Goal: Task Accomplishment & Management: Manage account settings

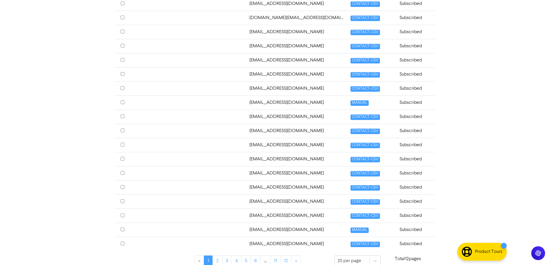
scroll to position [202, 0]
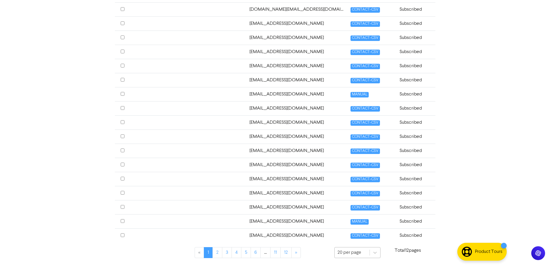
click at [346, 252] on div "20 per page" at bounding box center [357, 254] width 46 height 12
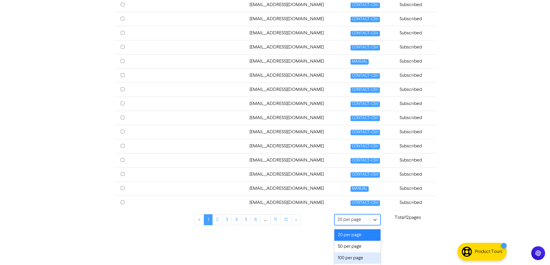
click at [349, 259] on div "100 per page" at bounding box center [357, 259] width 46 height 12
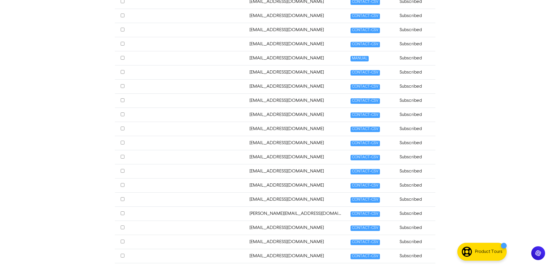
scroll to position [404, 0]
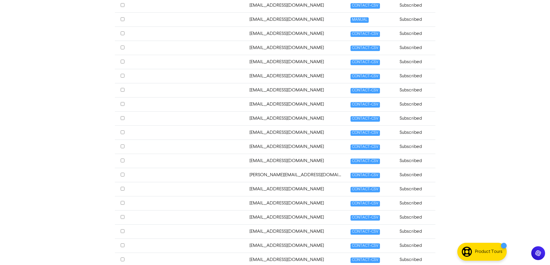
click at [289, 121] on td "[EMAIL_ADDRESS][DOMAIN_NAME]" at bounding box center [296, 118] width 101 height 14
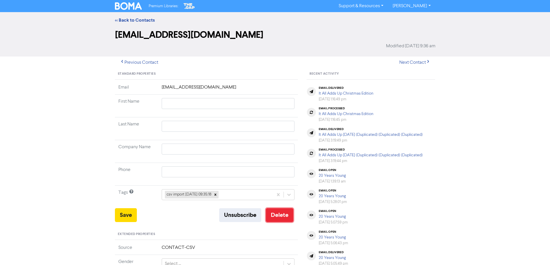
click at [281, 216] on button "Delete" at bounding box center [279, 216] width 27 height 14
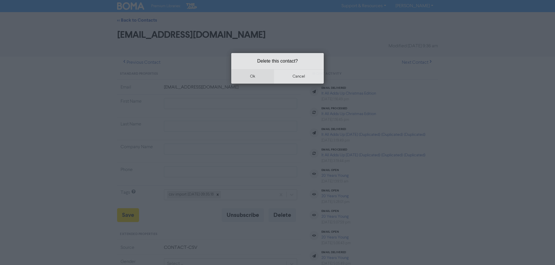
click at [252, 77] on button "ok" at bounding box center [252, 76] width 43 height 14
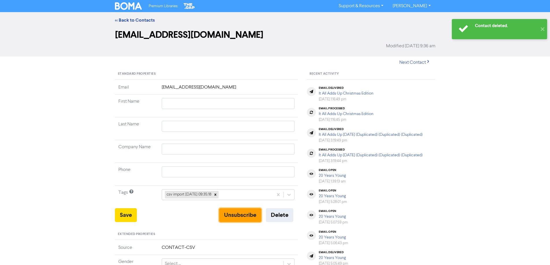
click at [241, 216] on button "Unsubscribe" at bounding box center [240, 216] width 42 height 14
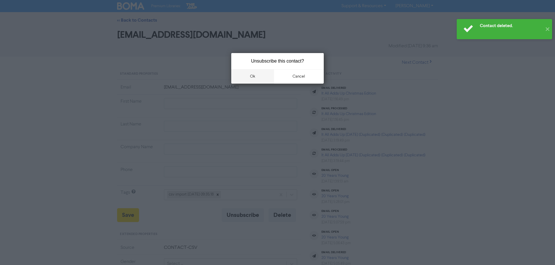
click at [254, 74] on button "ok" at bounding box center [252, 76] width 43 height 14
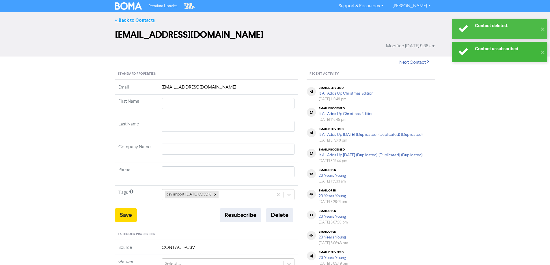
click at [128, 21] on link "<< Back to Contacts" at bounding box center [135, 20] width 40 height 6
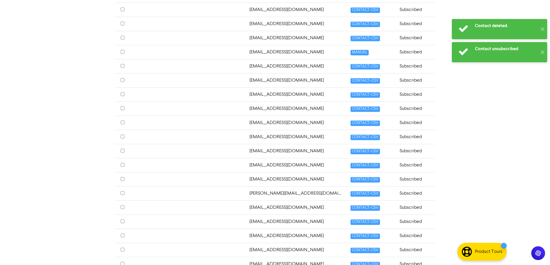
scroll to position [404, 0]
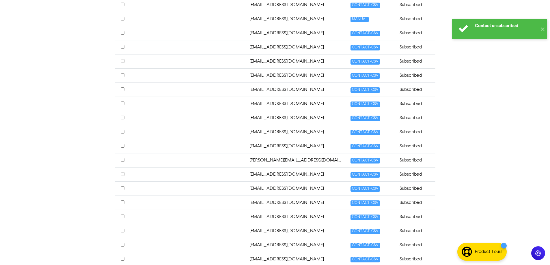
click at [280, 147] on td "[EMAIL_ADDRESS][DOMAIN_NAME]" at bounding box center [296, 146] width 101 height 14
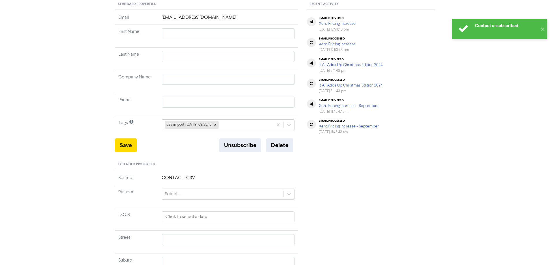
scroll to position [87, 0]
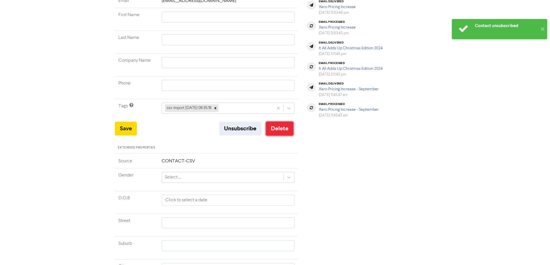
click at [276, 127] on button "Delete" at bounding box center [279, 129] width 27 height 14
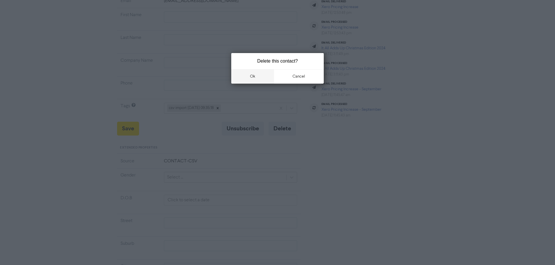
click at [264, 80] on button "ok" at bounding box center [252, 76] width 43 height 14
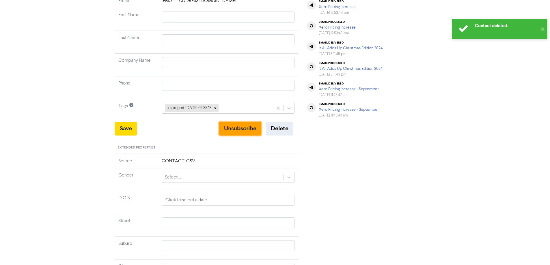
click at [240, 131] on button "Unsubscribe" at bounding box center [240, 129] width 42 height 14
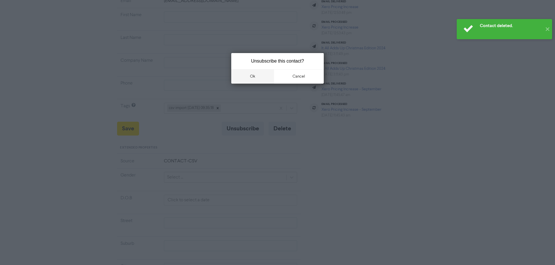
click at [260, 73] on button "ok" at bounding box center [252, 76] width 43 height 14
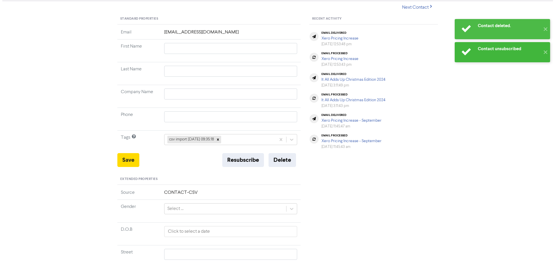
scroll to position [0, 0]
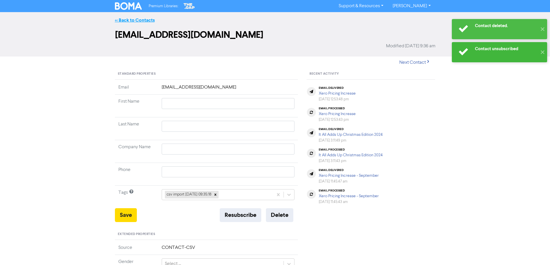
click at [126, 17] on div "<< Back to Contacts" at bounding box center [275, 20] width 550 height 16
click at [137, 23] on link "<< Back to Contacts" at bounding box center [135, 20] width 40 height 6
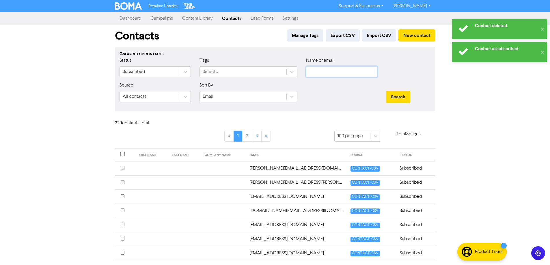
click at [323, 70] on input "text" at bounding box center [341, 71] width 71 height 11
type input "[PERSON_NAME]"
click at [386, 91] on button "Search" at bounding box center [398, 97] width 24 height 12
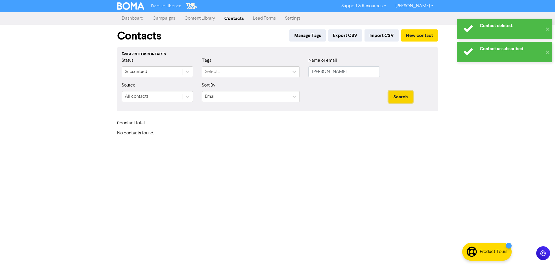
click at [399, 99] on button "Search" at bounding box center [400, 97] width 24 height 12
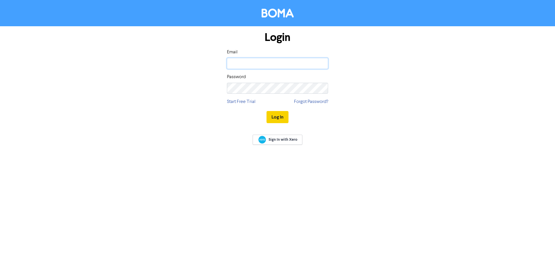
type input "gabby@gofi8ure.co.nz"
click at [274, 117] on button "Log In" at bounding box center [277, 117] width 22 height 12
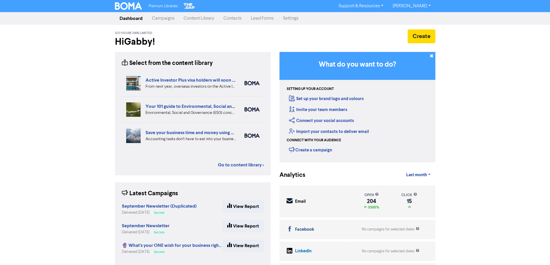
click at [168, 19] on link "Campaigns" at bounding box center [163, 19] width 32 height 12
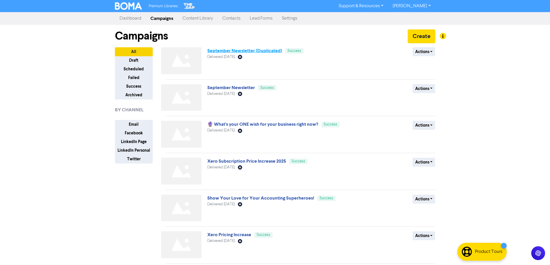
click at [228, 51] on link "September Newsletter (Duplicated)" at bounding box center [244, 51] width 75 height 6
